Goal: Task Accomplishment & Management: Complete application form

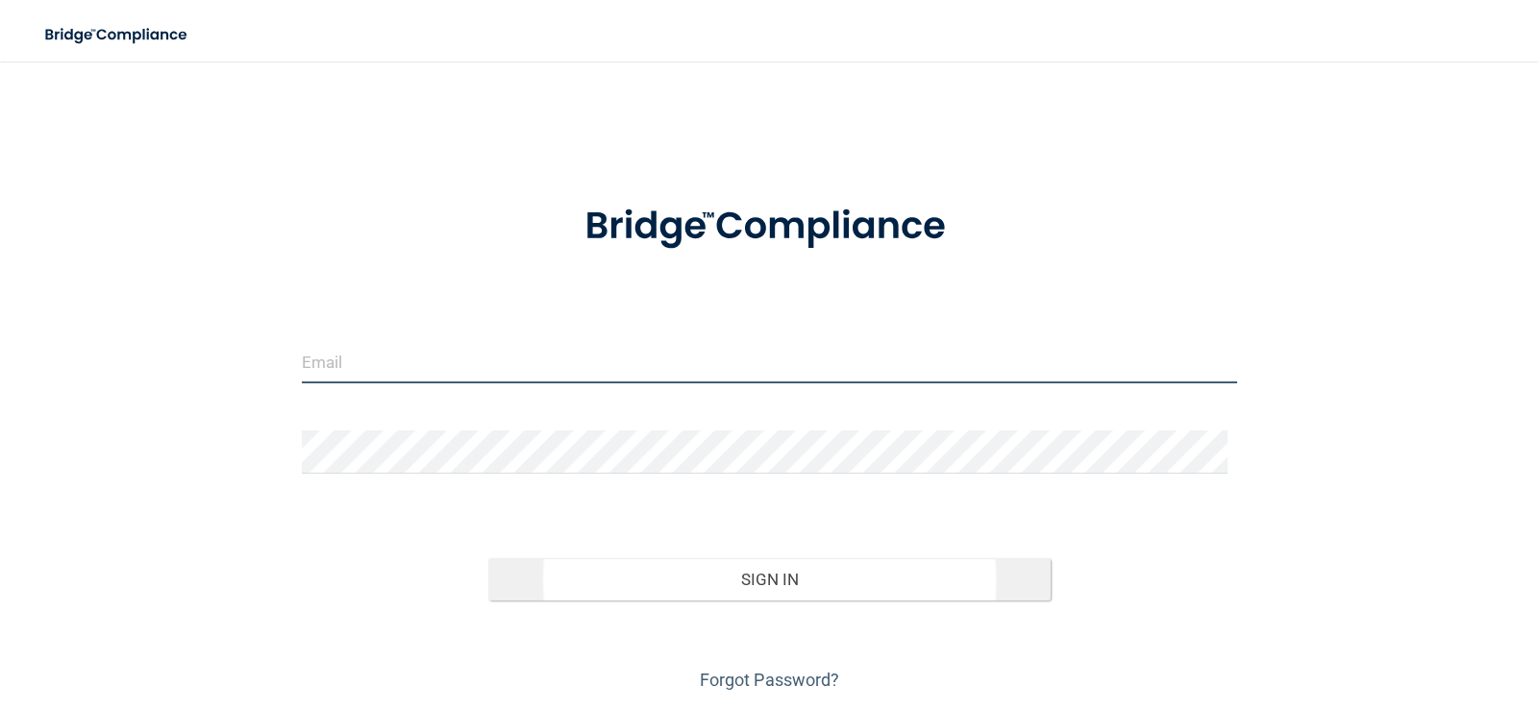
type input "[PERSON_NAME][EMAIL_ADDRESS][PERSON_NAME][DOMAIN_NAME]"
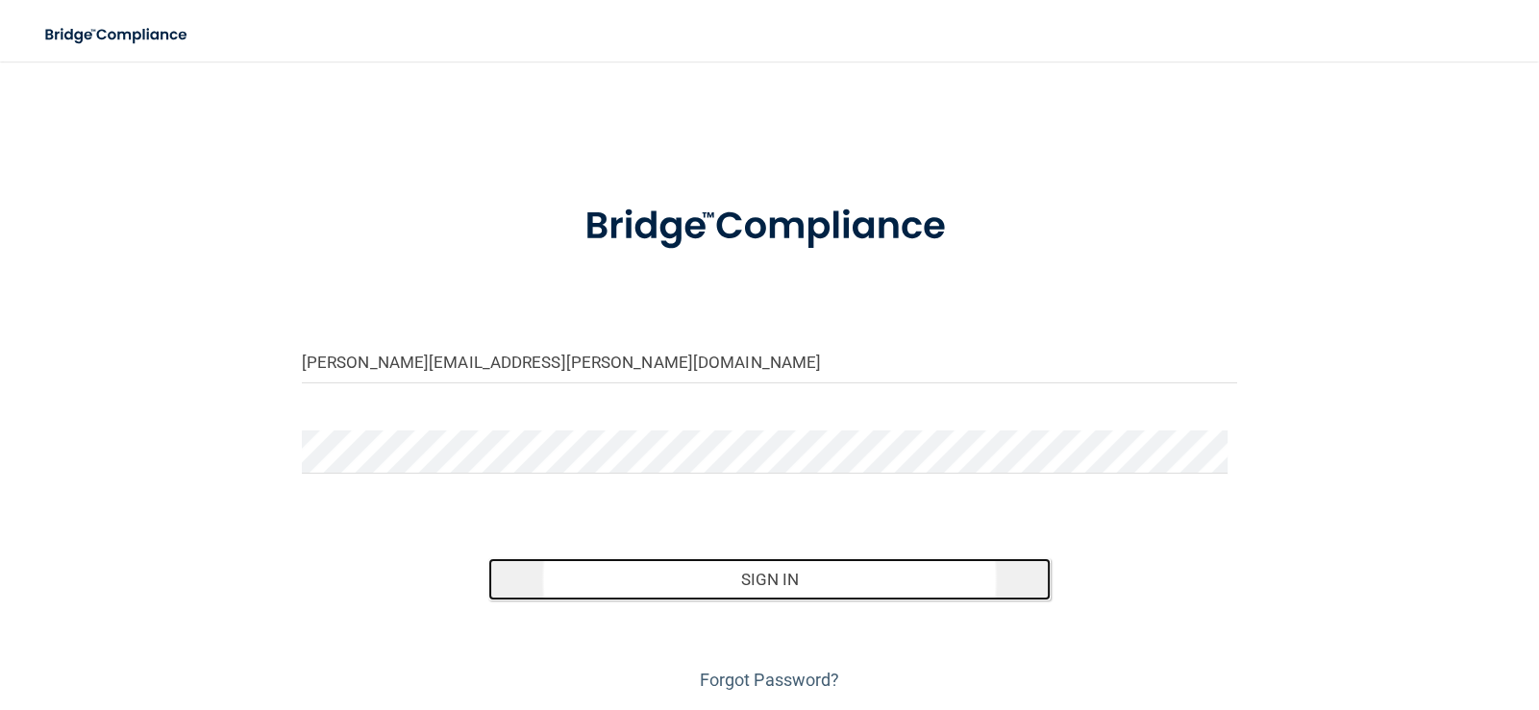
click at [805, 584] on button "Sign In" at bounding box center [768, 579] width 561 height 42
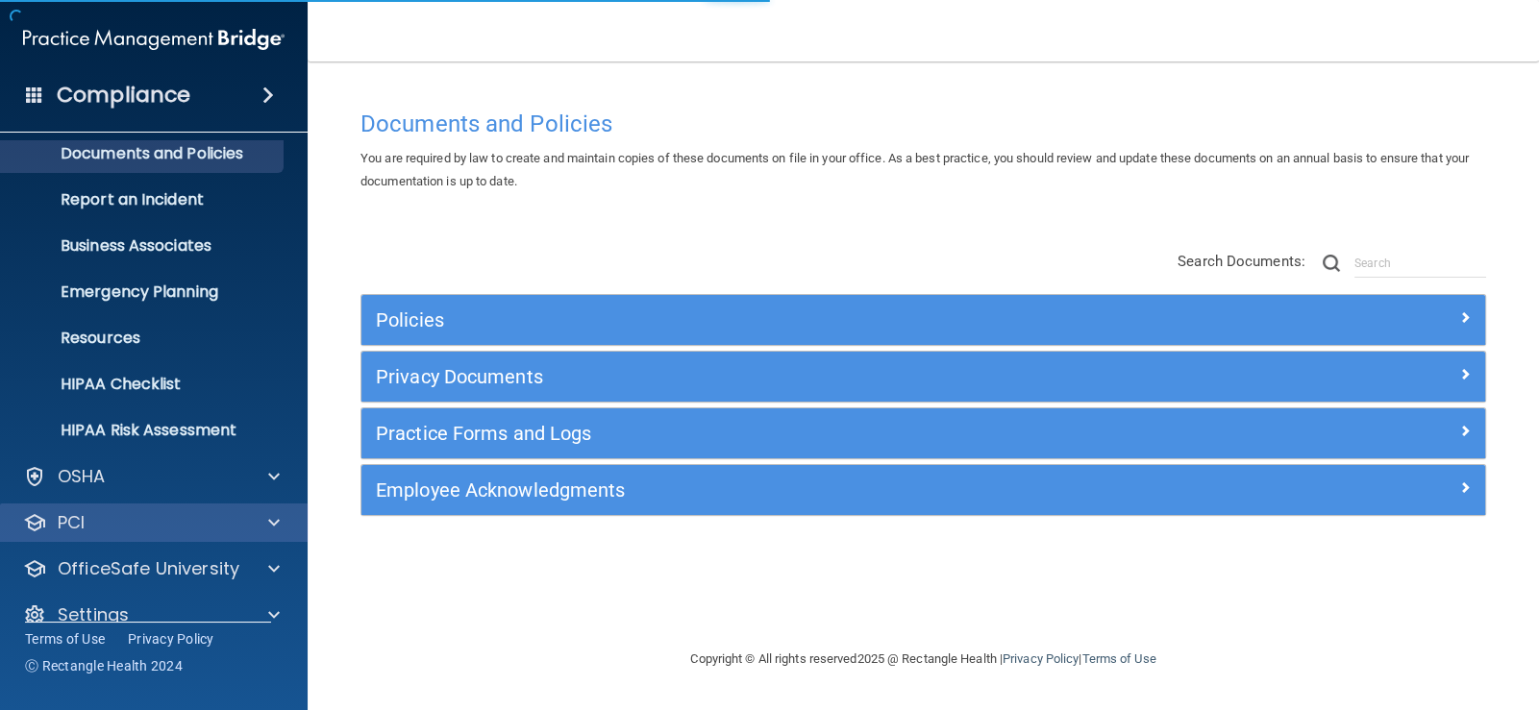
scroll to position [86, 0]
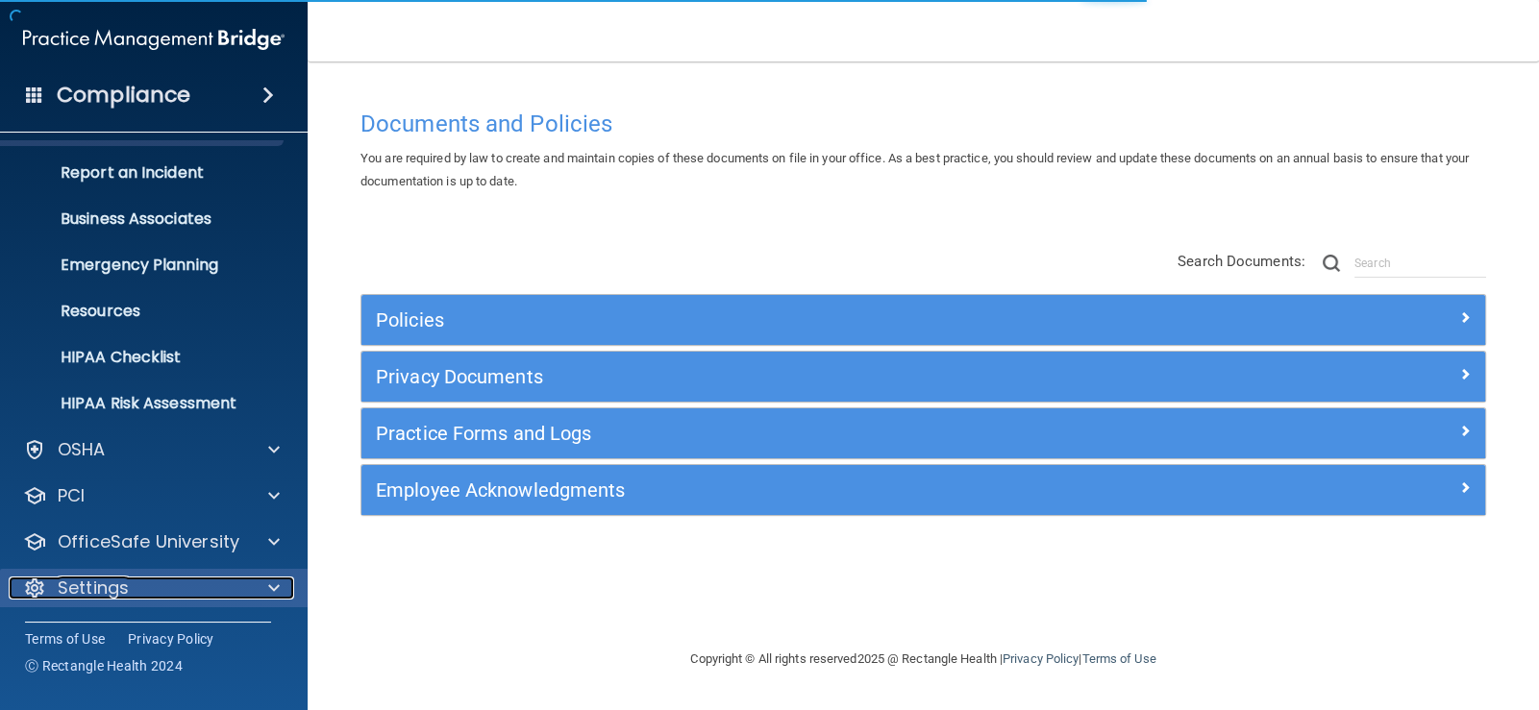
click at [80, 585] on p "Settings" at bounding box center [93, 588] width 71 height 23
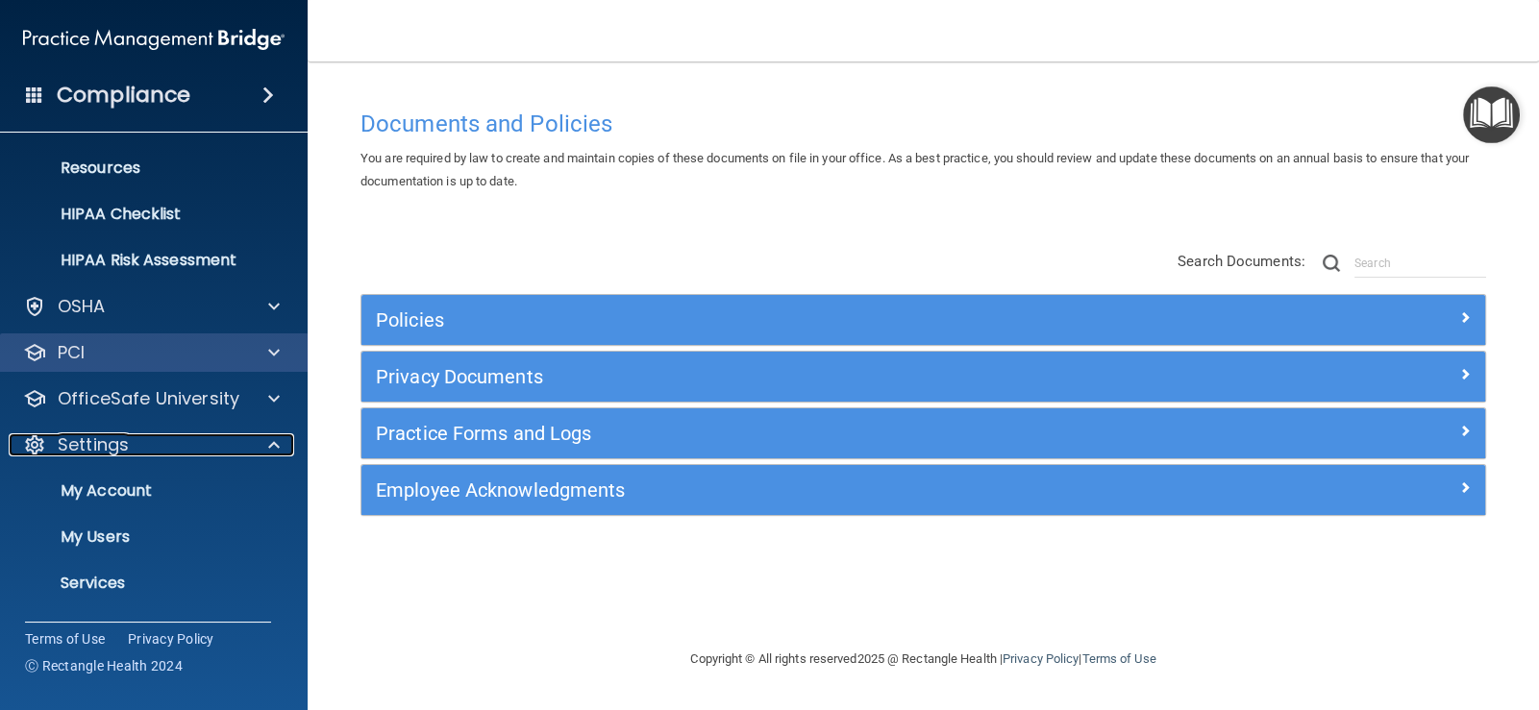
scroll to position [270, 0]
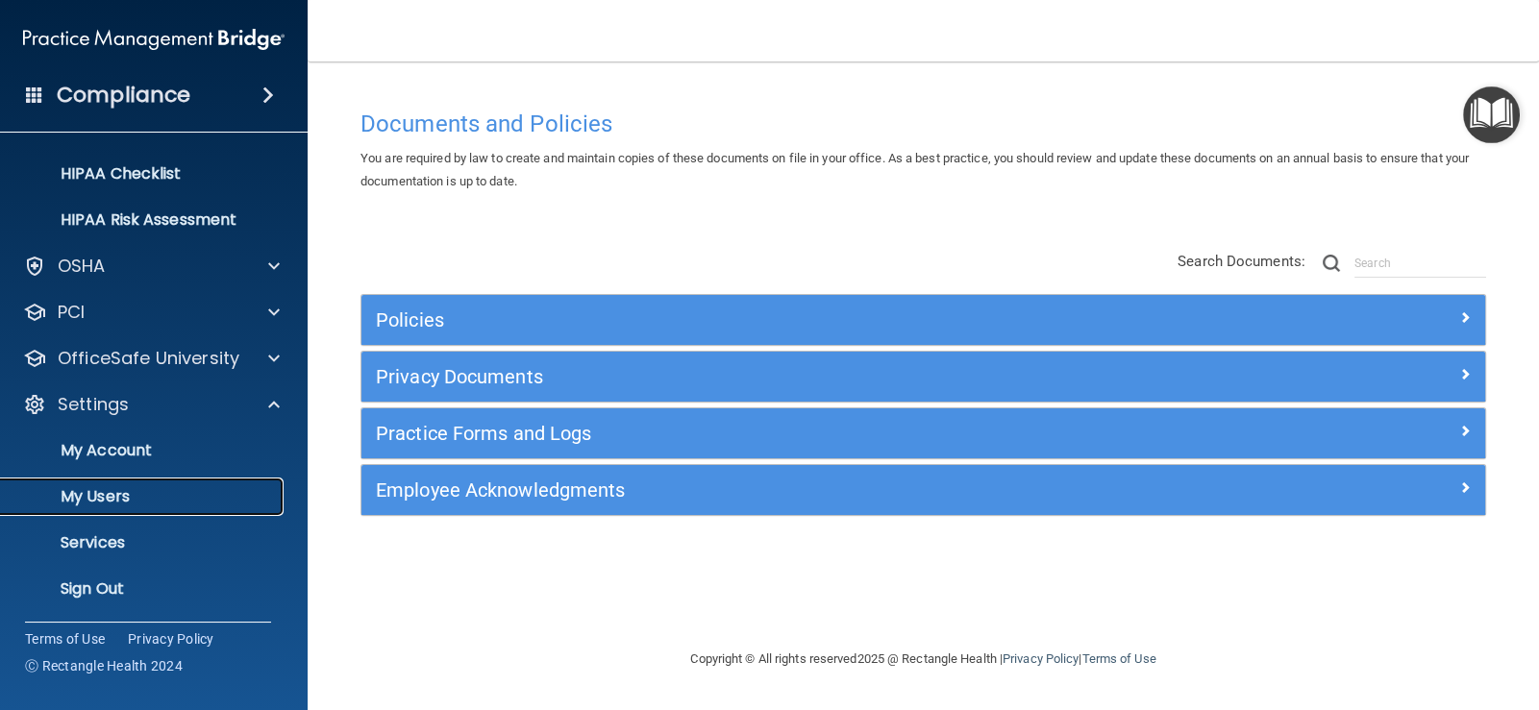
click at [239, 496] on p "My Users" at bounding box center [143, 496] width 262 height 19
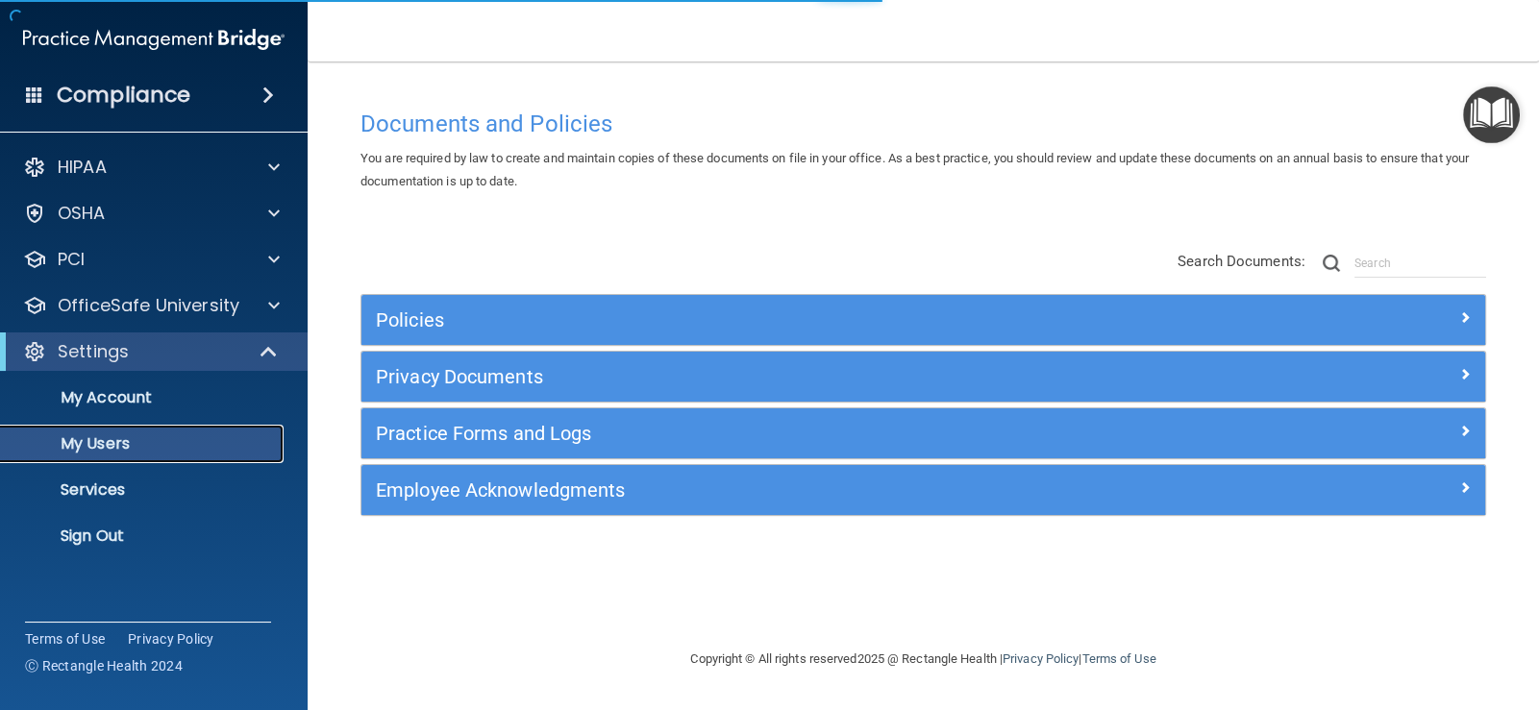
select select "20"
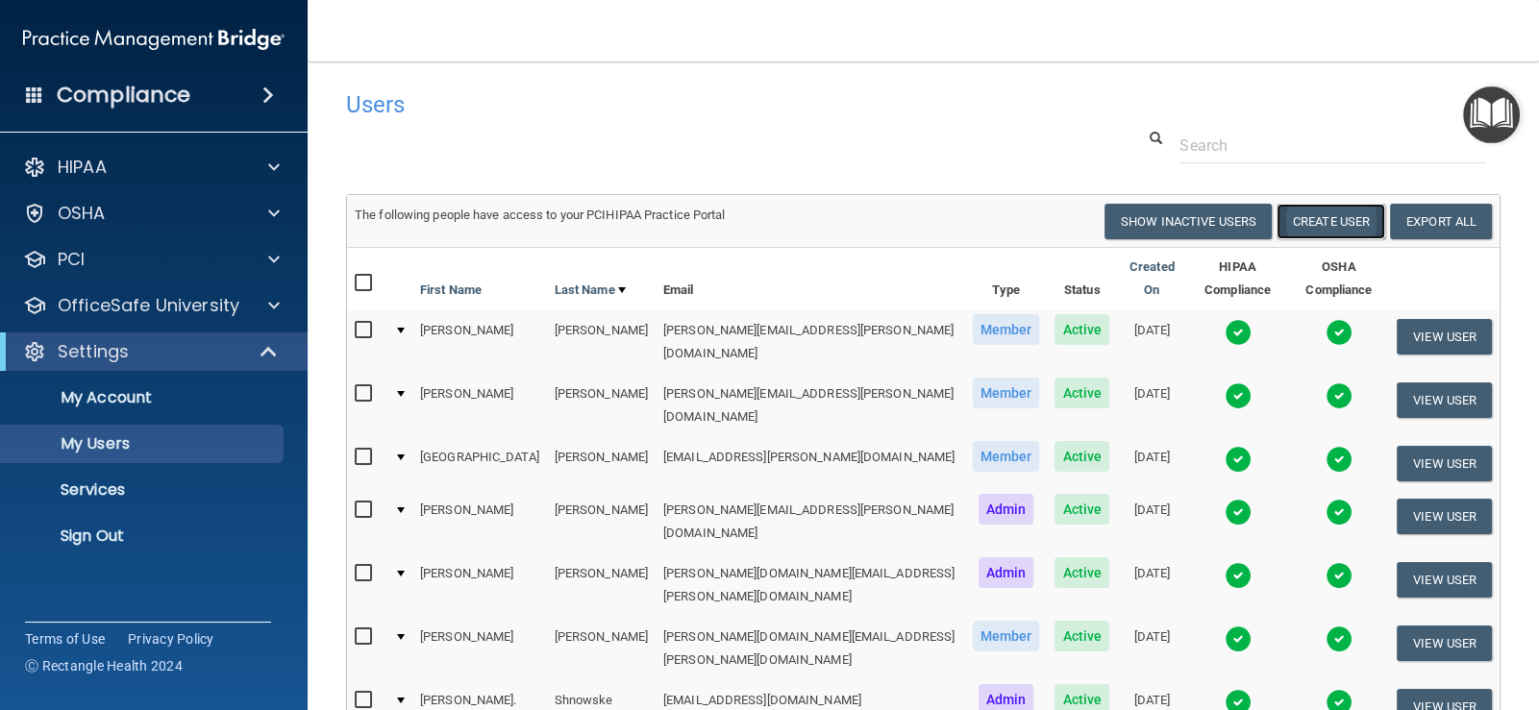
click at [1316, 225] on button "Create User" at bounding box center [1330, 222] width 109 height 36
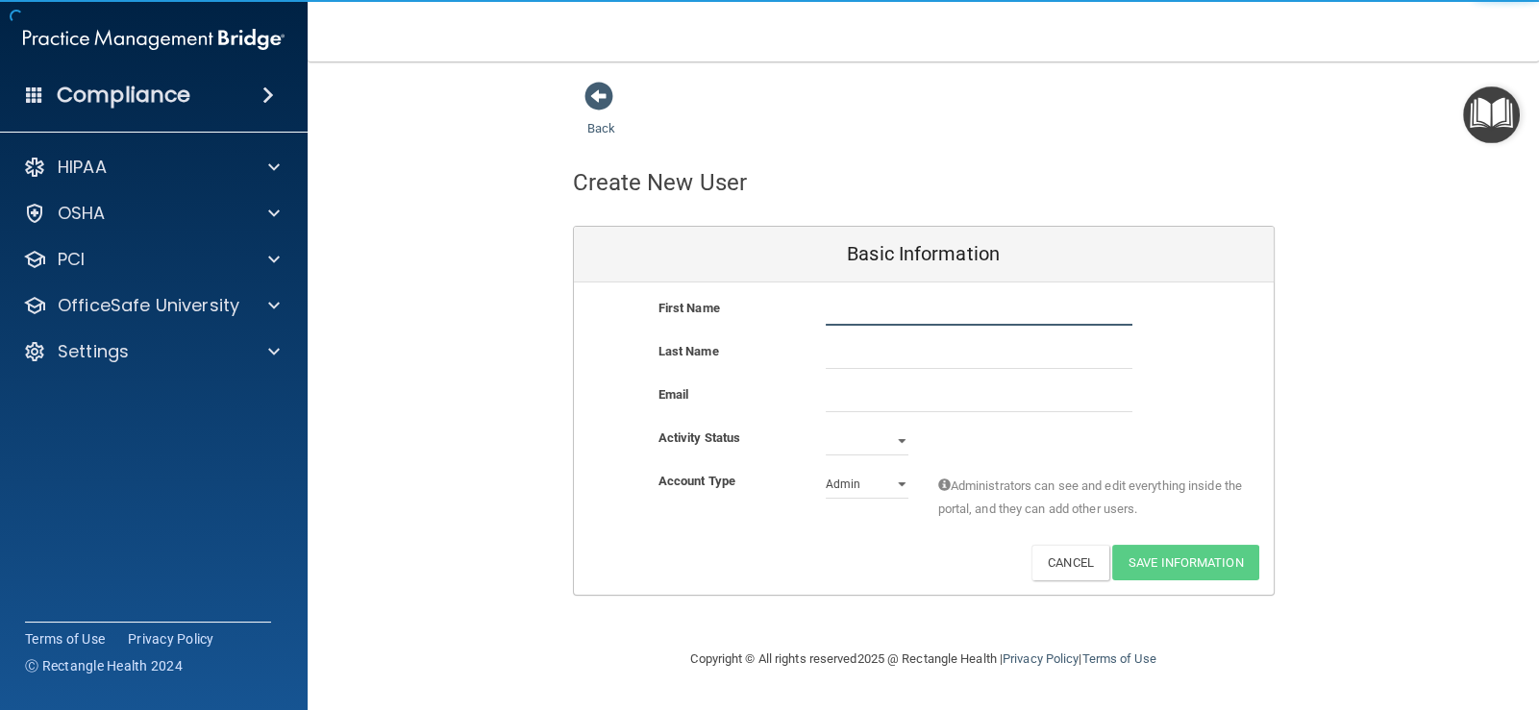
click at [857, 305] on input "text" at bounding box center [978, 311] width 307 height 29
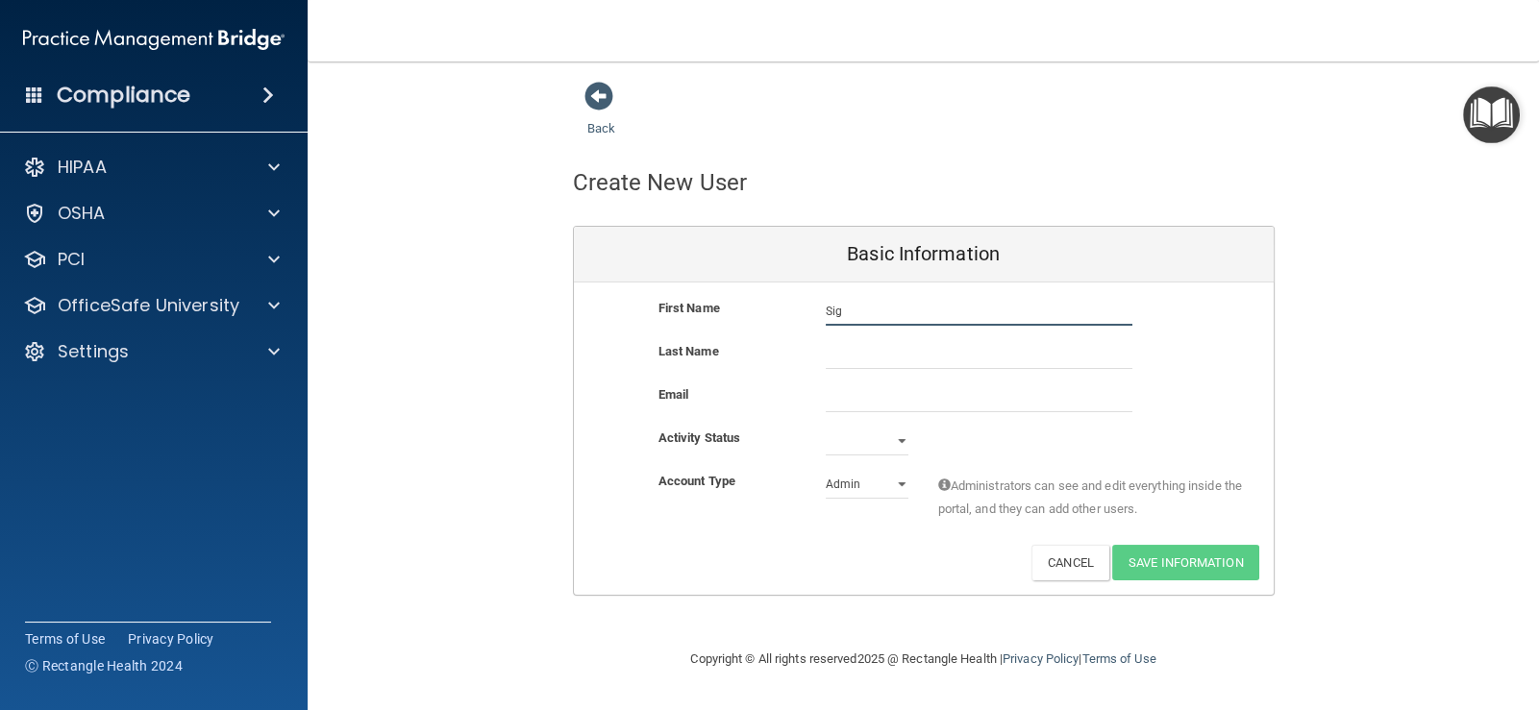
type input "Sig"
click at [855, 364] on input "text" at bounding box center [978, 354] width 307 height 29
type input "[PERSON_NAME]"
click at [831, 393] on input "email" at bounding box center [978, 397] width 307 height 29
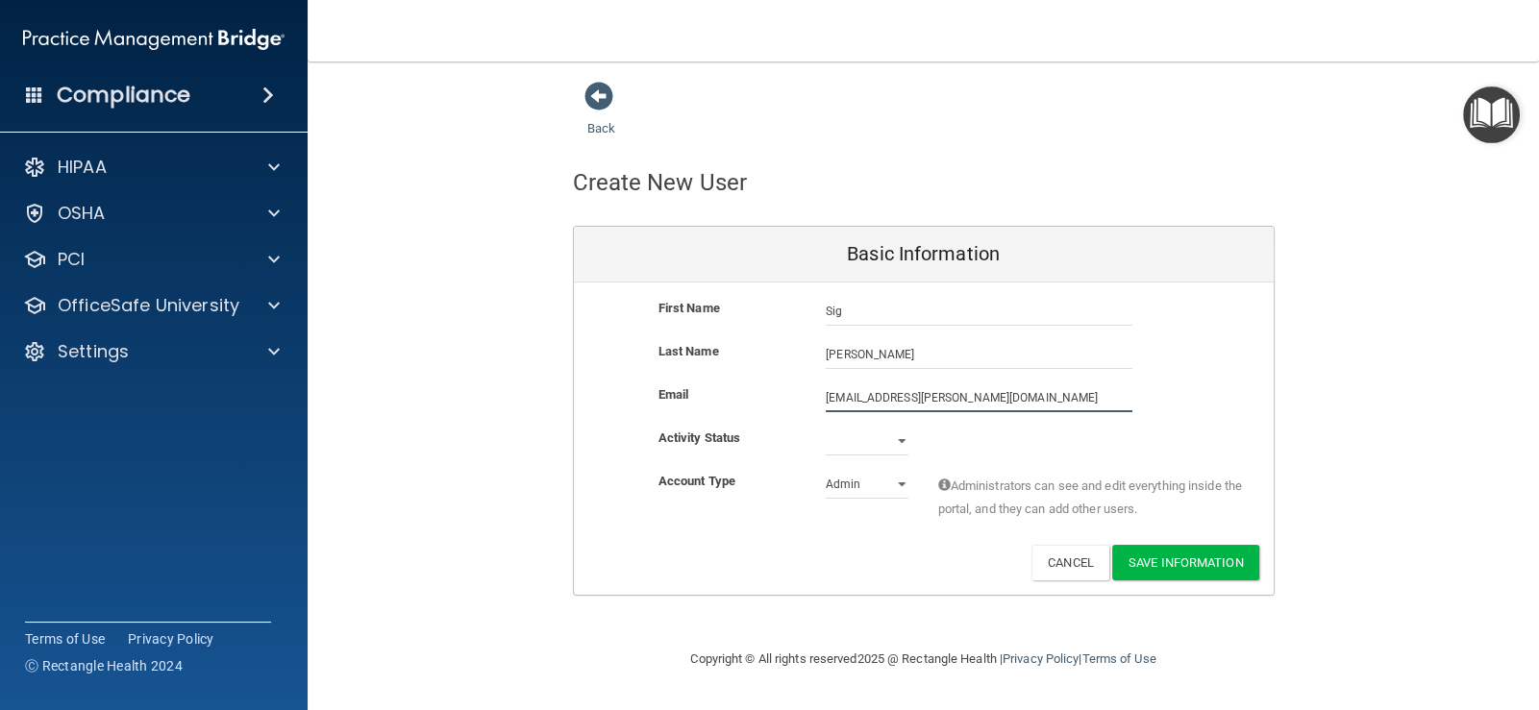
type input "[EMAIL_ADDRESS][PERSON_NAME][DOMAIN_NAME]"
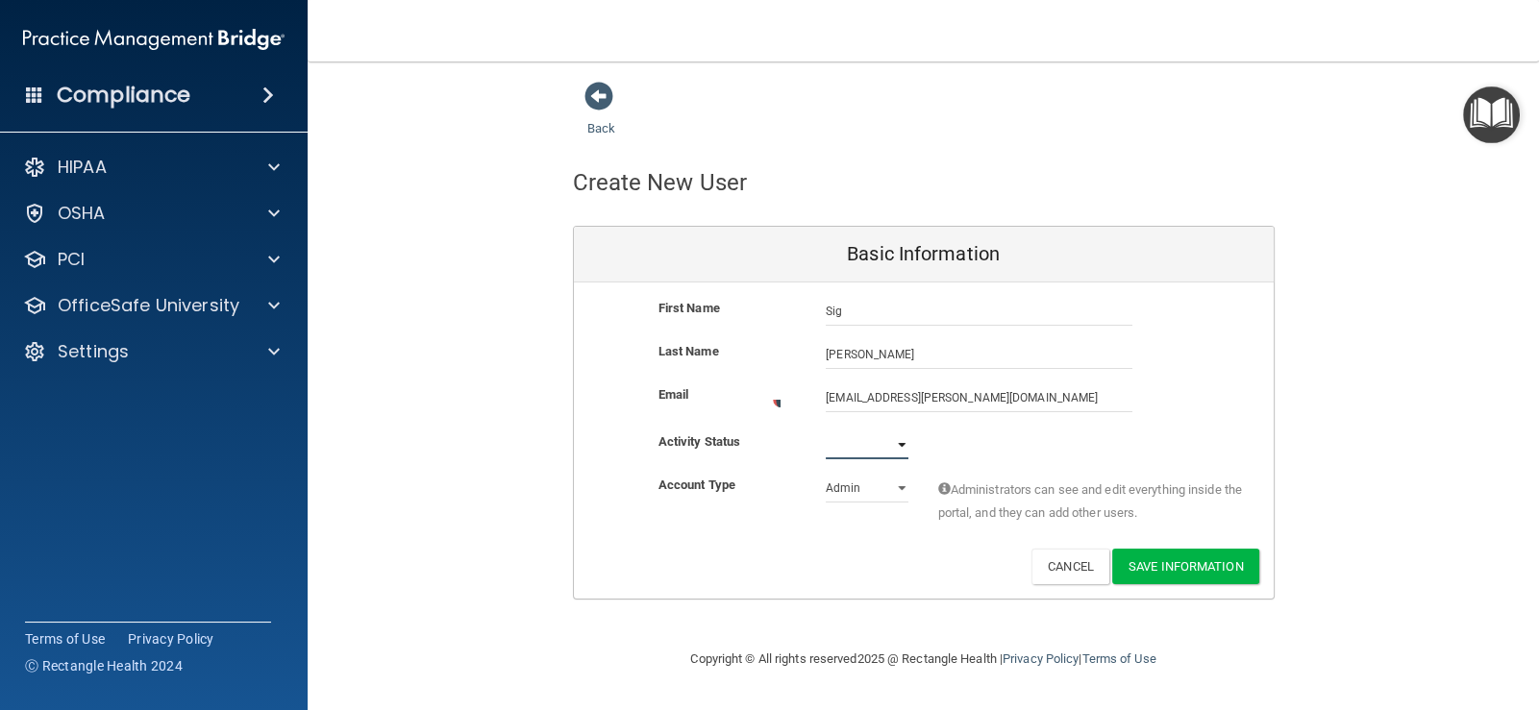
click at [837, 438] on select "Active Inactive" at bounding box center [866, 445] width 83 height 29
select select "active"
click at [825, 427] on select "Active Inactive" at bounding box center [866, 441] width 83 height 29
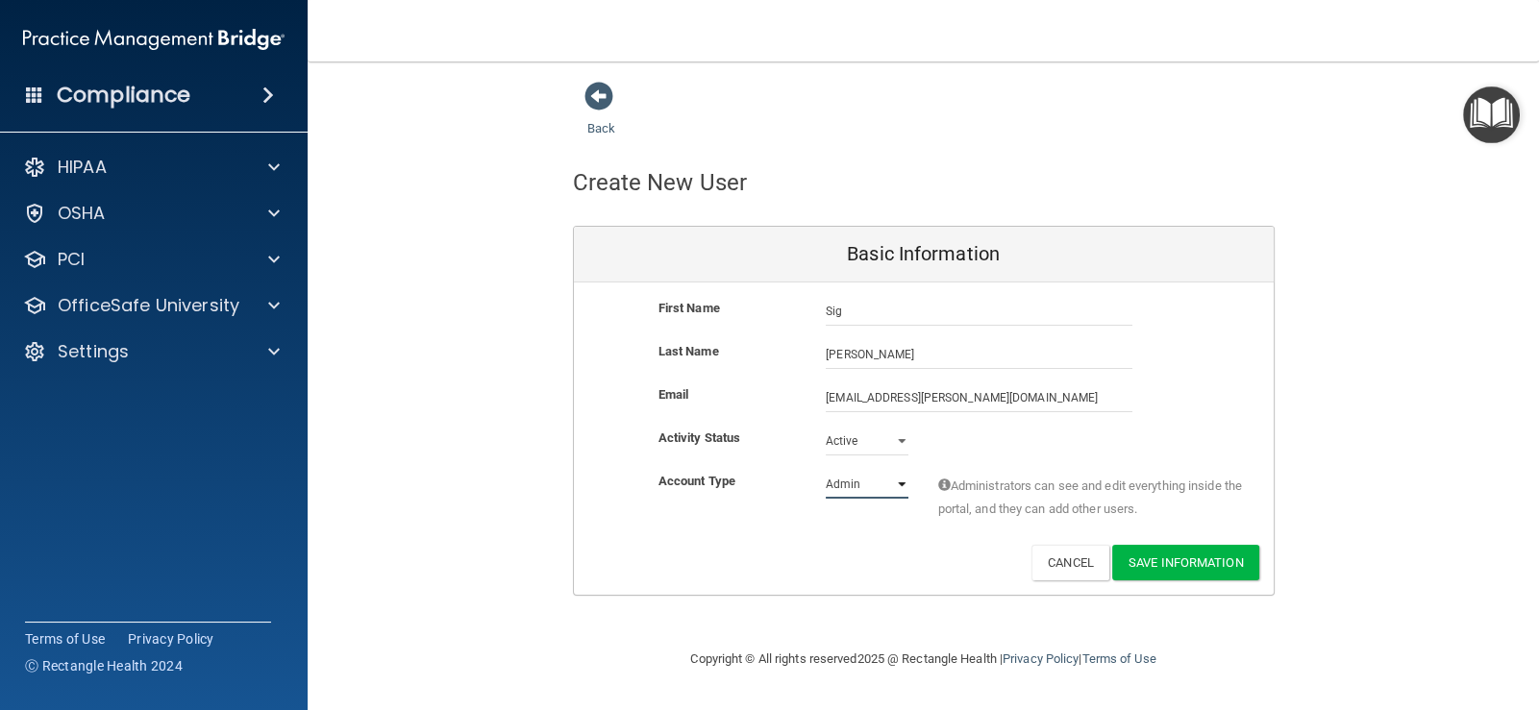
click at [863, 483] on select "Admin Member" at bounding box center [866, 484] width 83 height 29
select select "practice_member"
click at [825, 470] on select "Admin Member" at bounding box center [866, 484] width 83 height 29
click at [1195, 558] on button "Save Information" at bounding box center [1185, 563] width 147 height 36
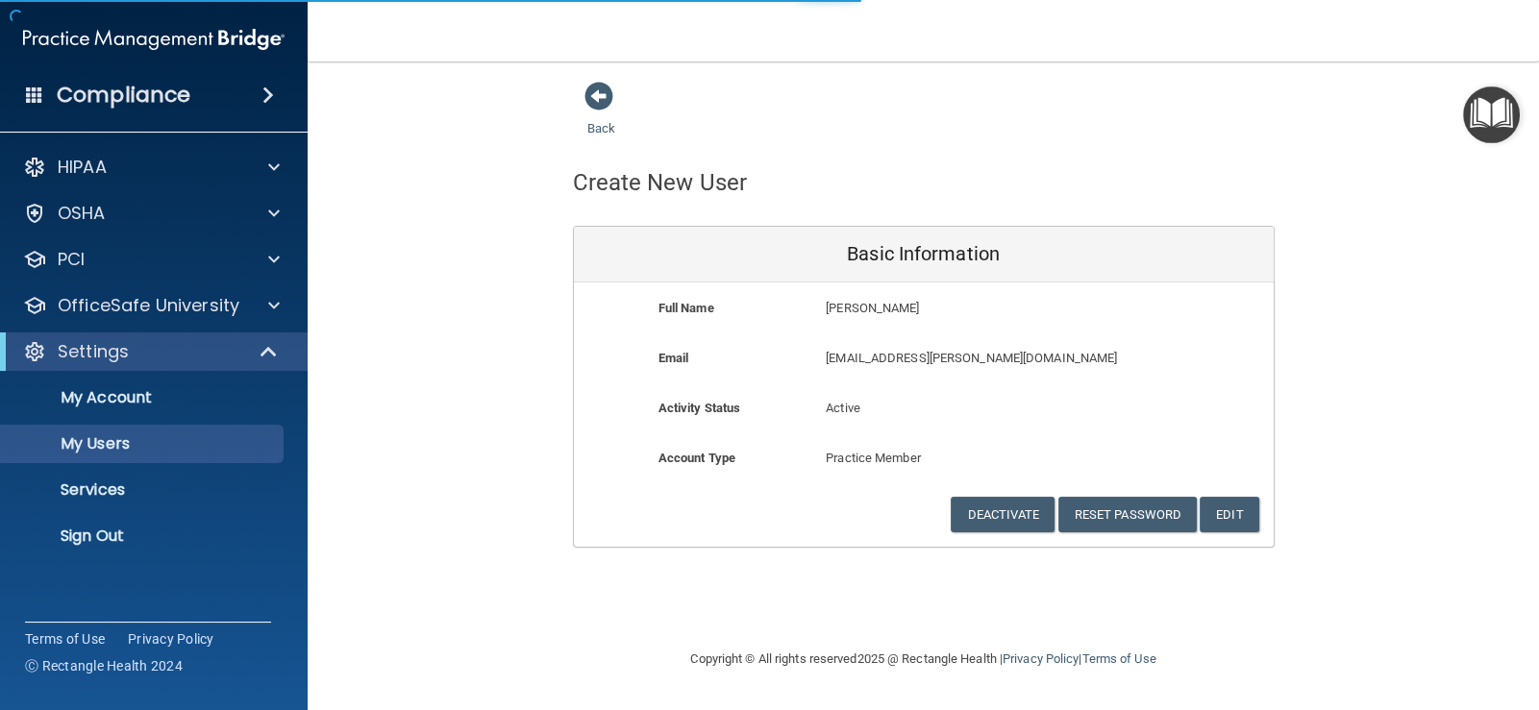
select select "20"
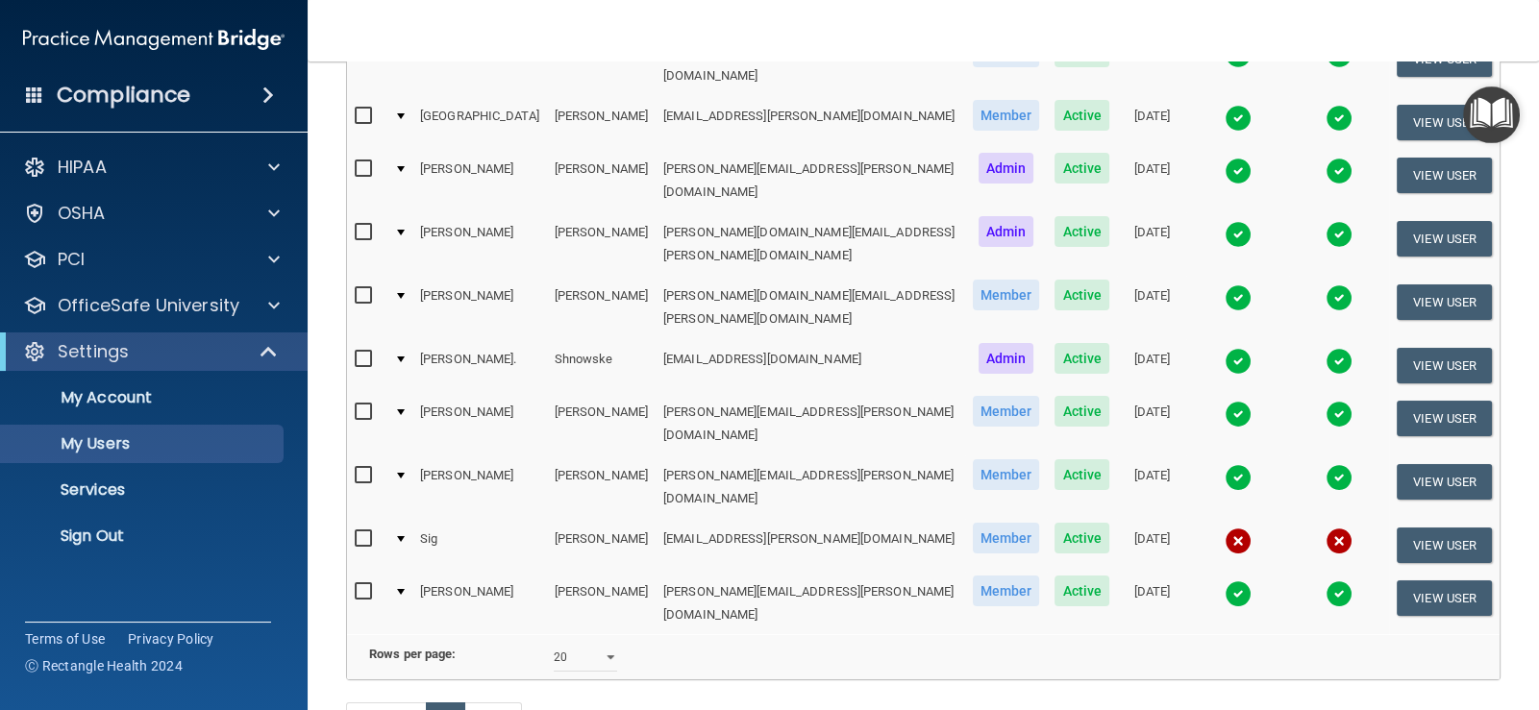
scroll to position [471, 0]
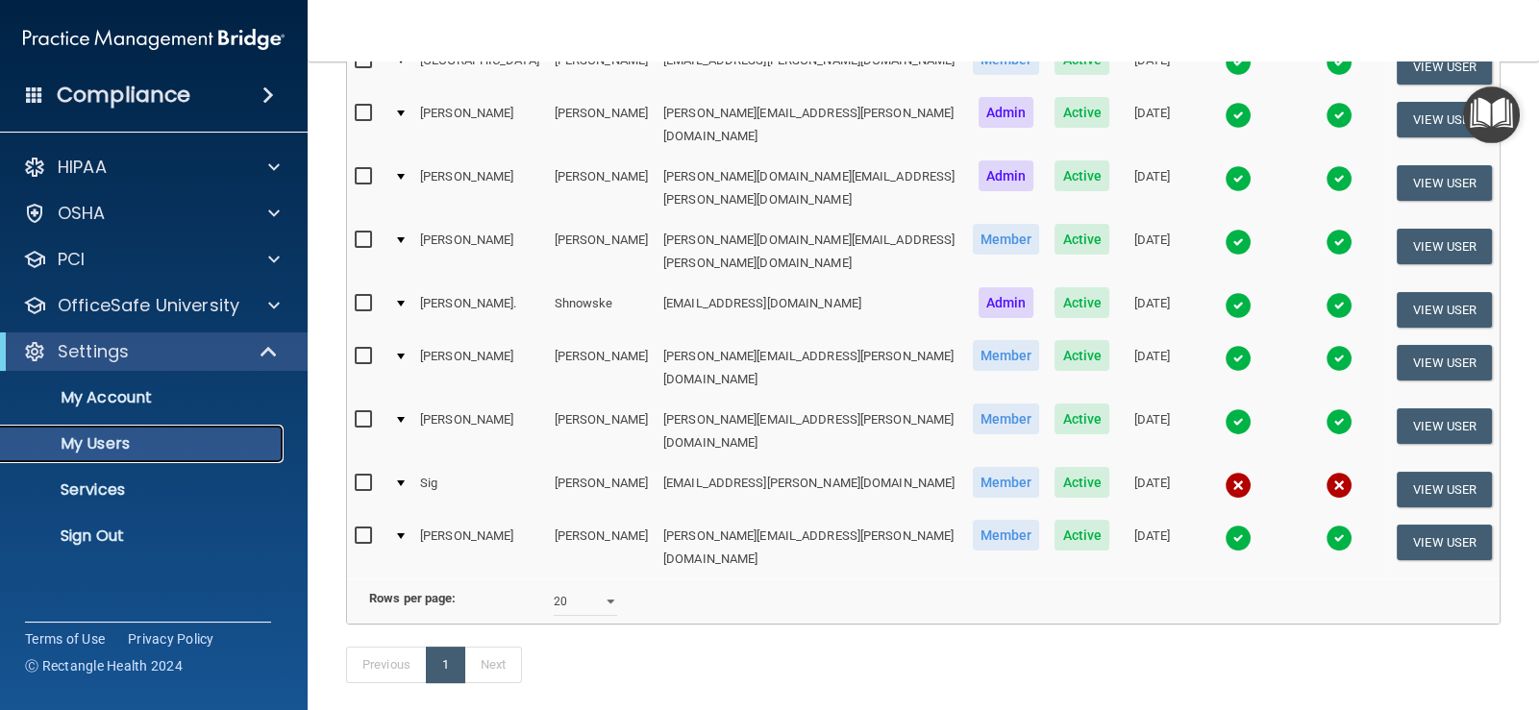
click at [100, 446] on p "My Users" at bounding box center [143, 443] width 262 height 19
click at [115, 391] on p "My Account" at bounding box center [143, 397] width 262 height 19
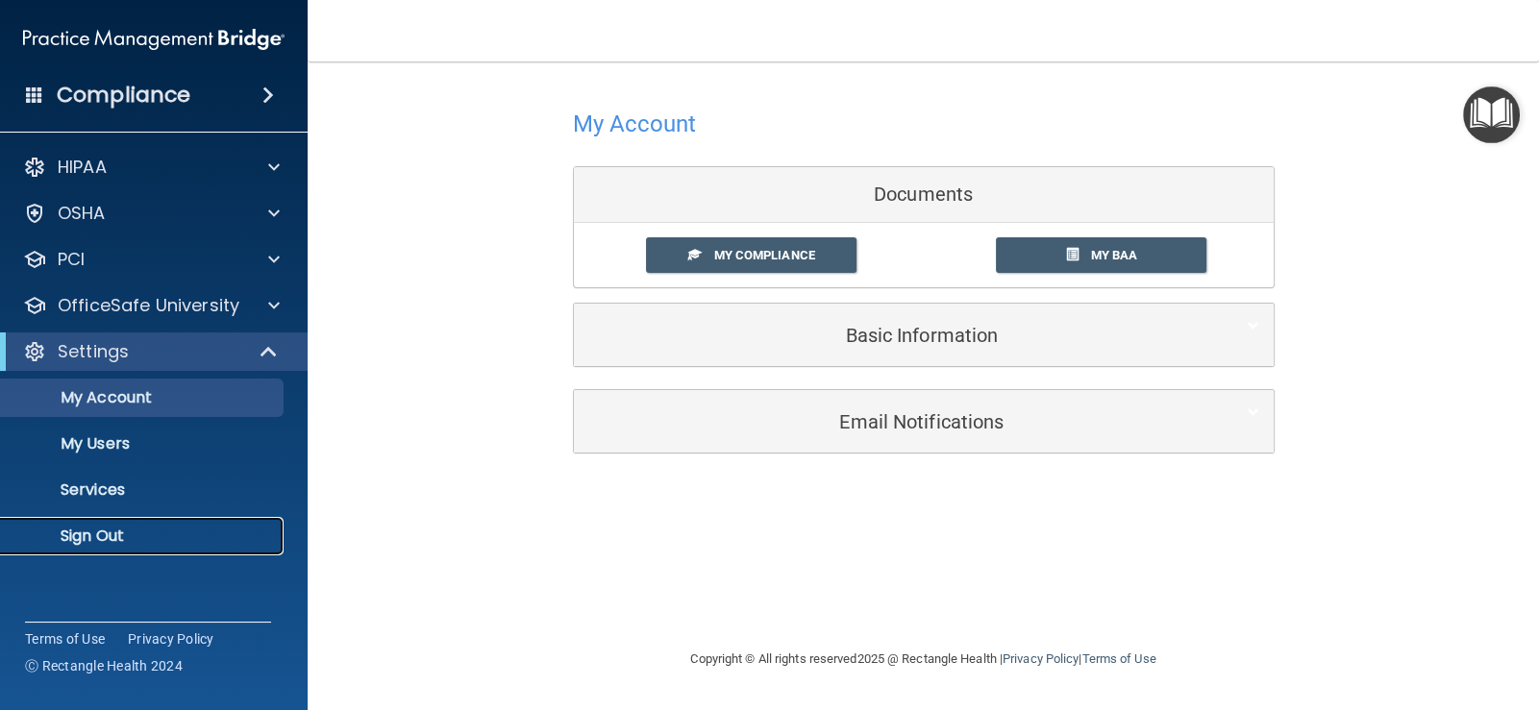
click at [85, 535] on p "Sign Out" at bounding box center [143, 536] width 262 height 19
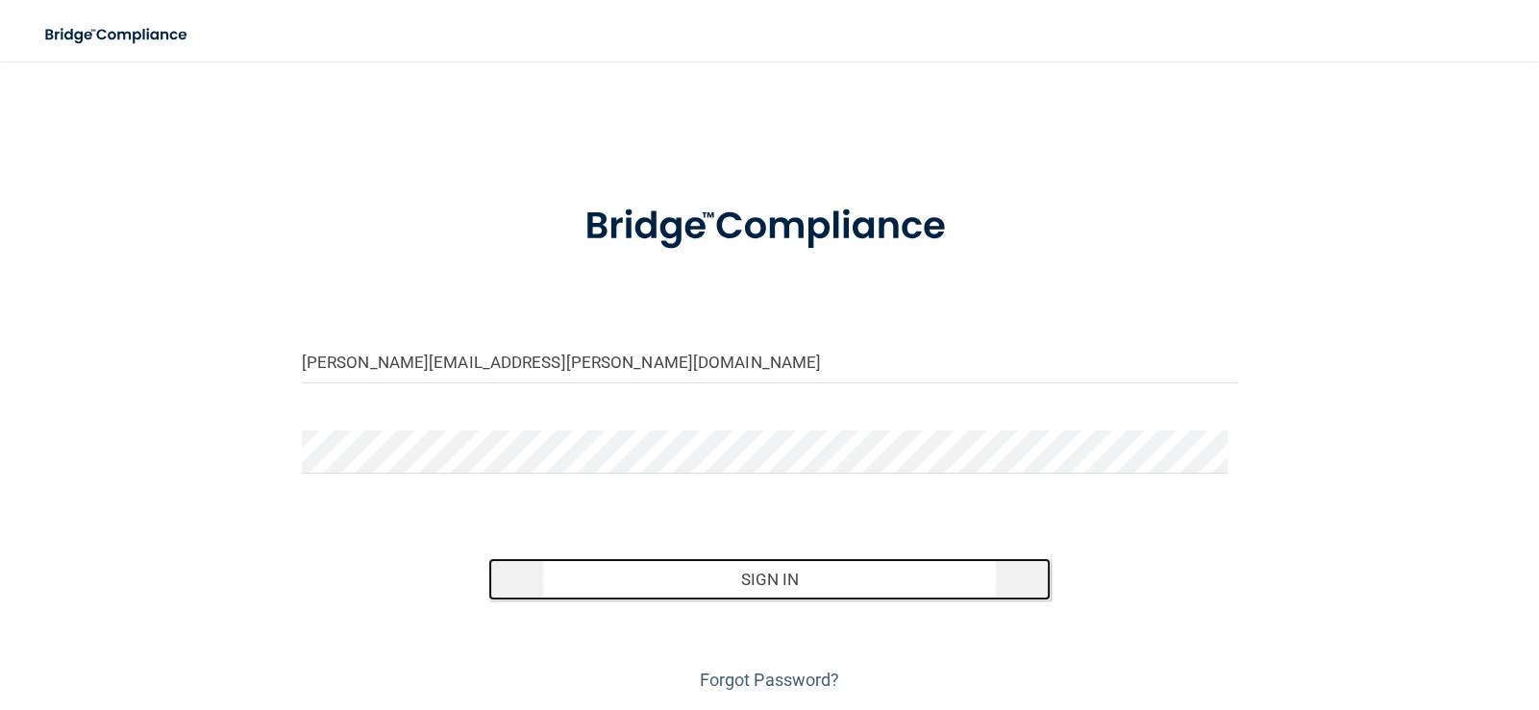
click at [759, 586] on button "Sign In" at bounding box center [768, 579] width 561 height 42
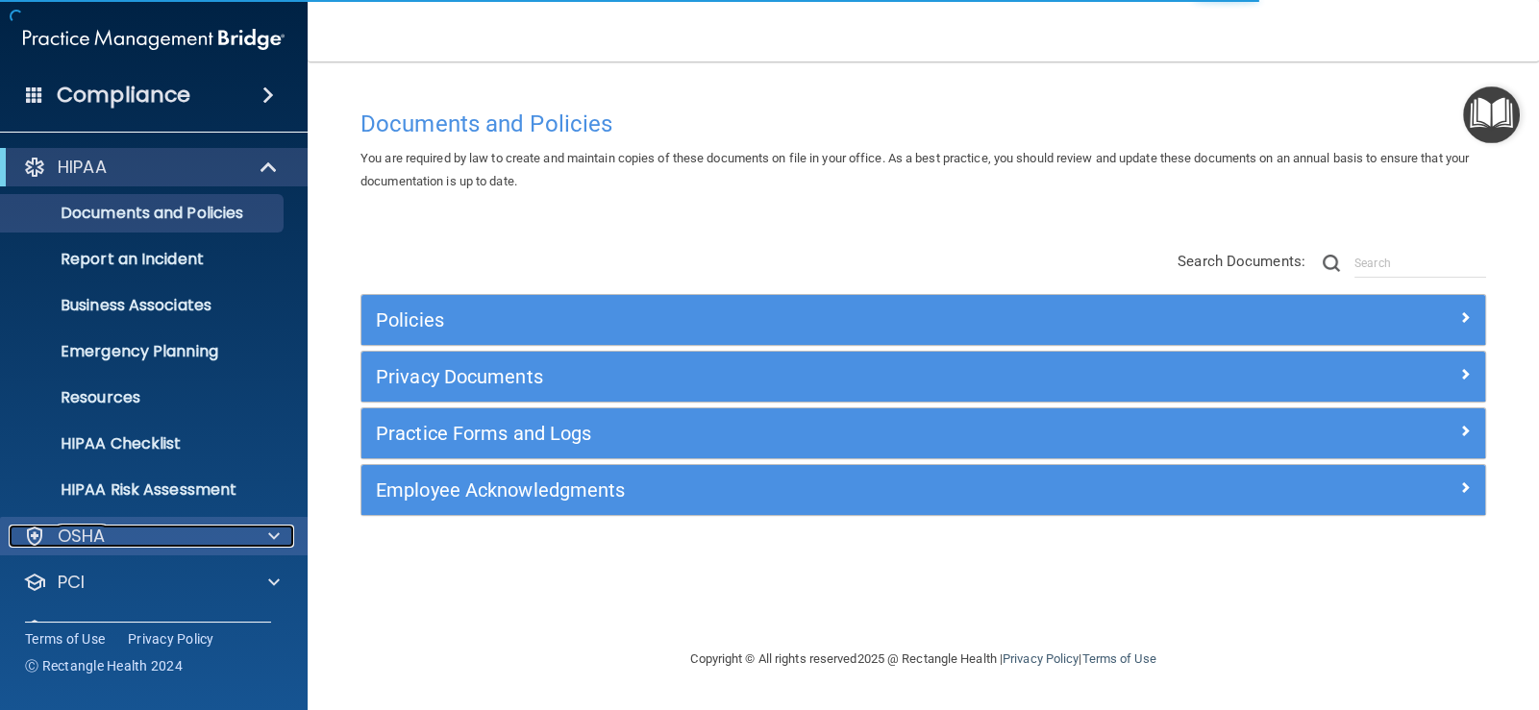
click at [160, 538] on div "OSHA" at bounding box center [128, 536] width 238 height 23
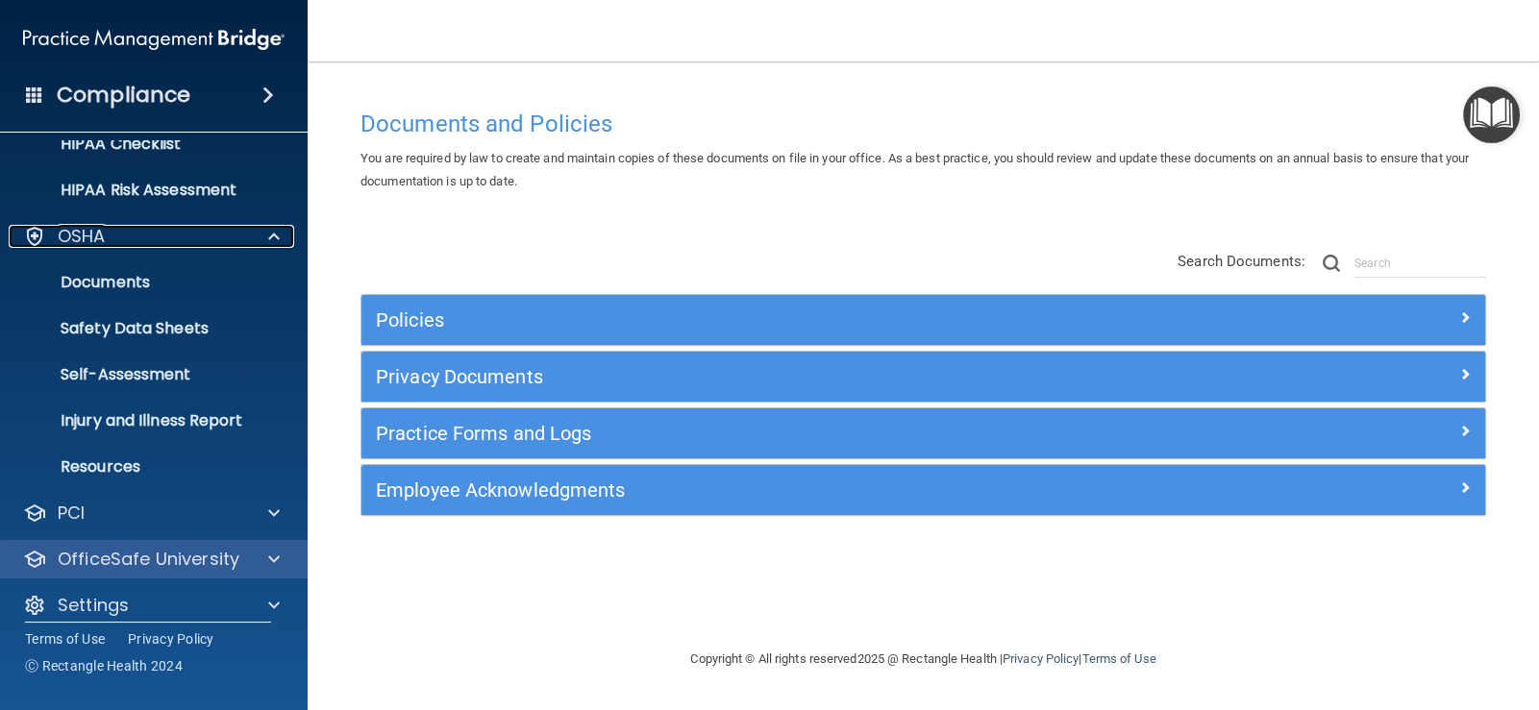
scroll to position [317, 0]
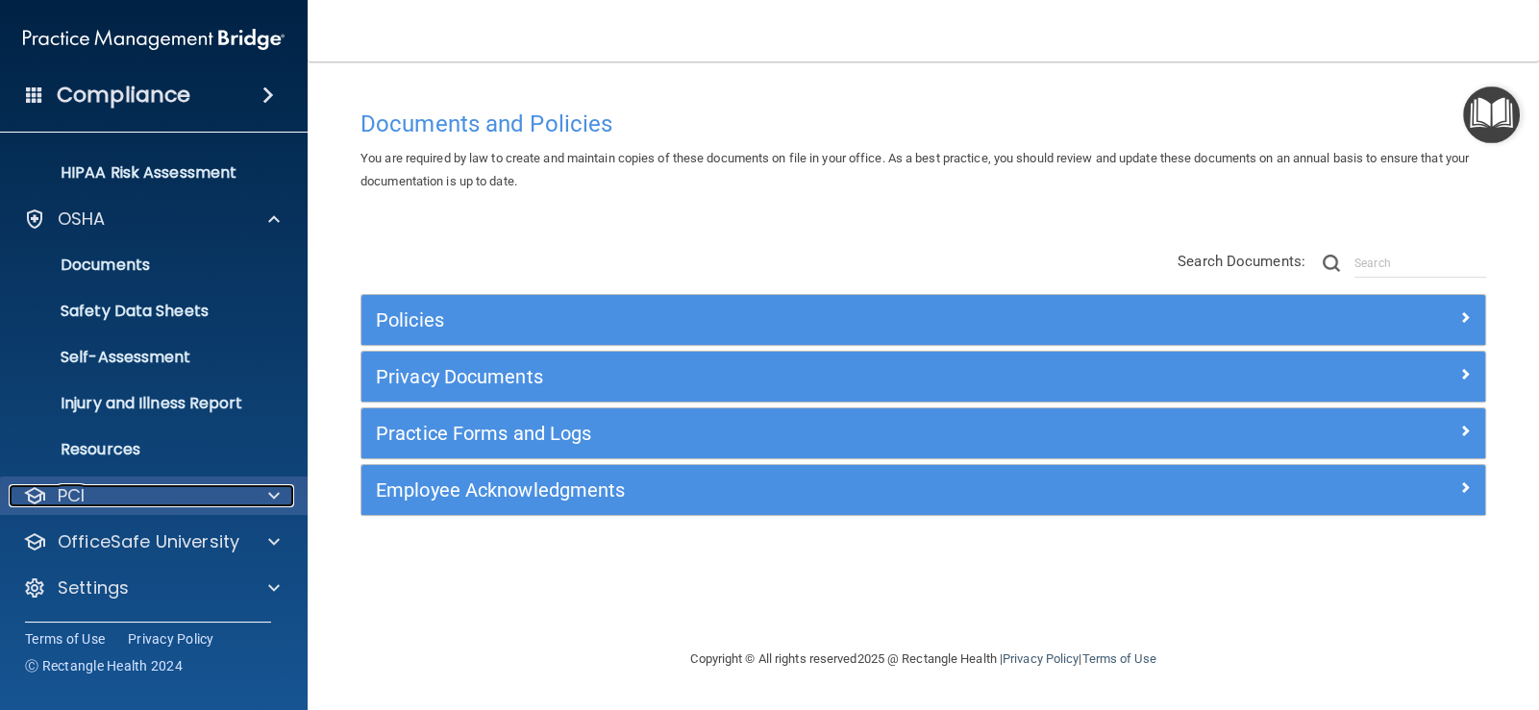
click at [85, 497] on p "PCI" at bounding box center [71, 495] width 27 height 23
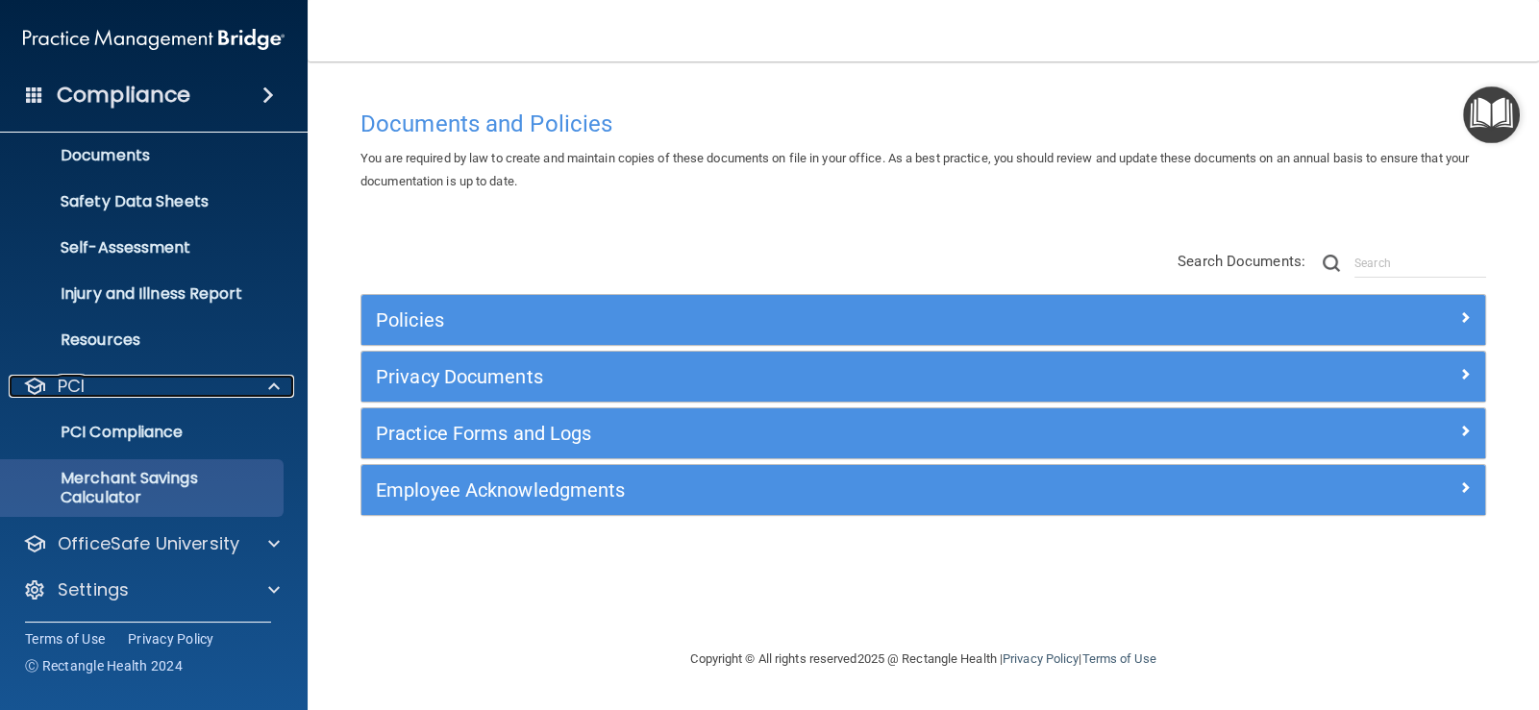
scroll to position [428, 0]
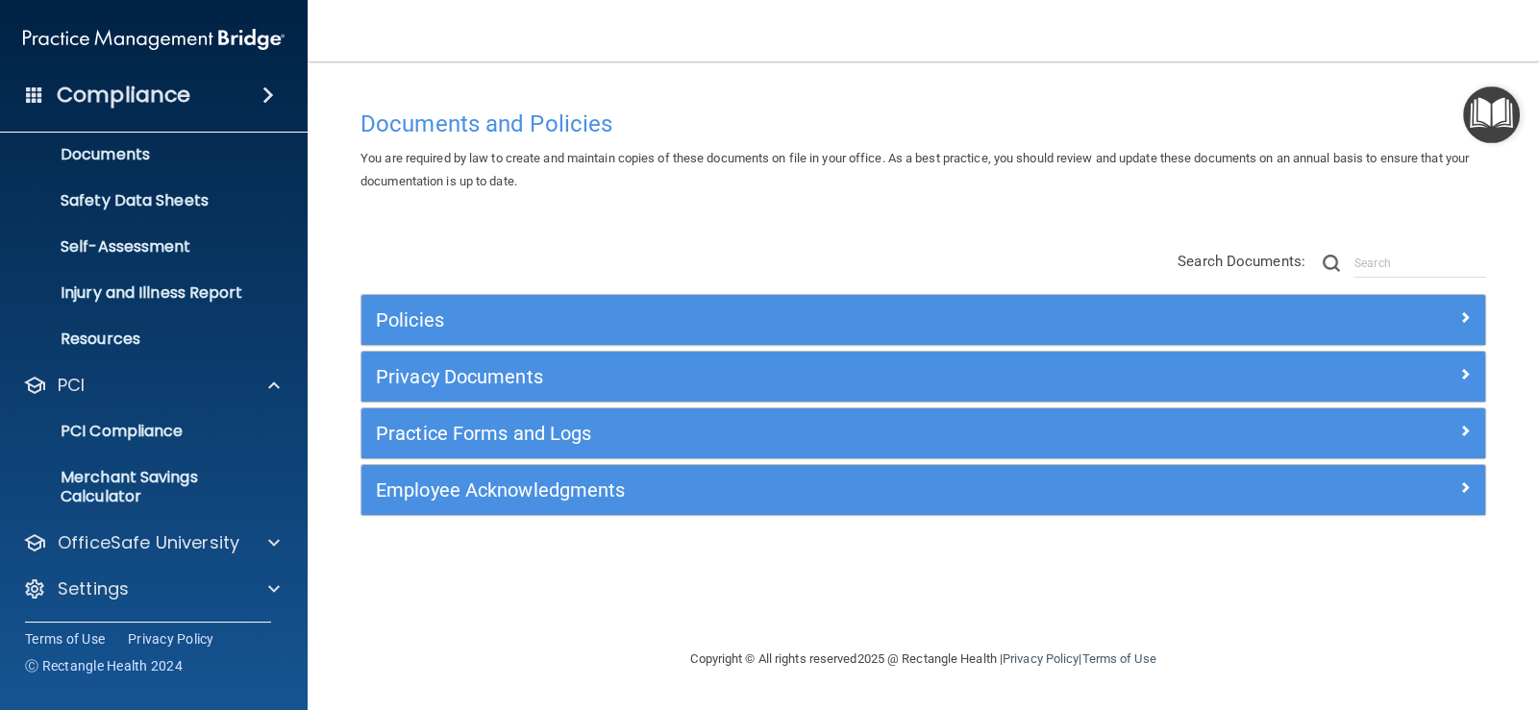
click at [1044, 22] on nav "Toggle navigation [PERSON_NAME] [PERSON_NAME][EMAIL_ADDRESS][PERSON_NAME][DOMAI…" at bounding box center [923, 31] width 1231 height 62
